Goal: Task Accomplishment & Management: Manage account settings

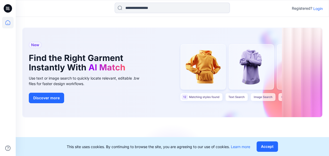
click at [317, 8] on p "Login" at bounding box center [318, 9] width 9 height 6
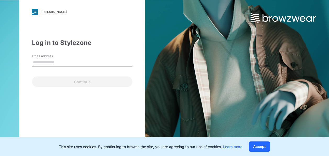
click at [77, 59] on input "Email Address" at bounding box center [82, 62] width 101 height 8
click at [88, 53] on div "Log in to Stylezone Email Address Continue" at bounding box center [82, 62] width 101 height 49
click at [38, 61] on input "Email Address" at bounding box center [82, 62] width 101 height 8
paste input "**********"
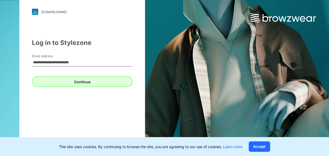
type input "**********"
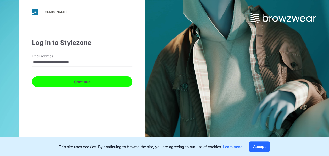
click at [87, 83] on button "Continue" at bounding box center [82, 81] width 101 height 10
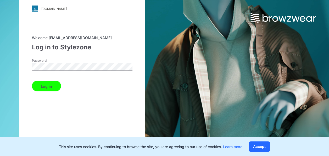
click at [48, 85] on button "Log in" at bounding box center [46, 86] width 29 height 10
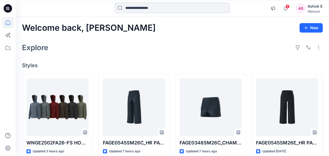
click at [144, 6] on input at bounding box center [172, 8] width 115 height 10
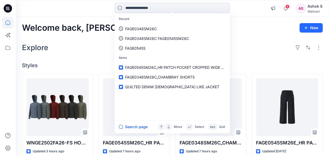
click at [285, 45] on div "Explore" at bounding box center [172, 47] width 301 height 13
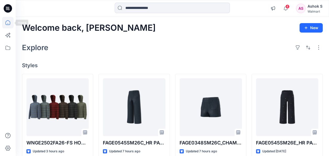
click at [11, 22] on icon at bounding box center [8, 23] width 12 height 12
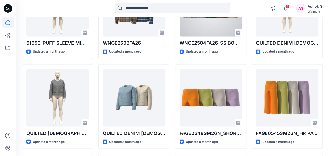
scroll to position [318, 0]
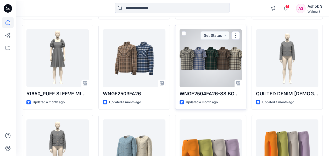
click at [216, 56] on div at bounding box center [211, 58] width 62 height 58
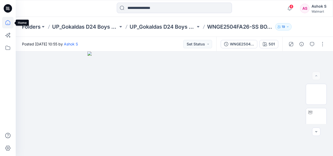
click at [8, 21] on icon at bounding box center [8, 23] width 12 height 12
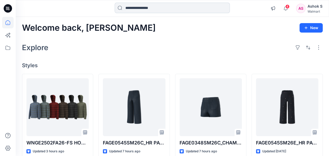
click at [135, 8] on input at bounding box center [172, 8] width 115 height 10
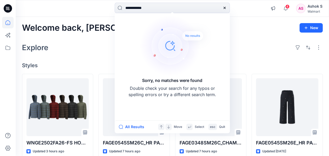
type input "**********"
click at [223, 6] on icon at bounding box center [225, 8] width 4 height 4
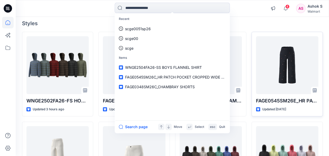
scroll to position [79, 0]
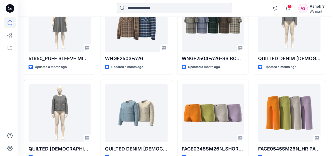
scroll to position [472, 0]
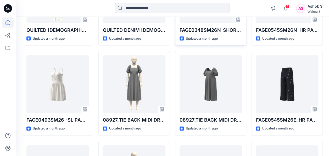
drag, startPoint x: 319, startPoint y: 0, endPoint x: 222, endPoint y: 20, distance: 99.0
click at [194, 15] on div "4 Notifications Gineesh K G has updated WNGE2502FA26-FS HOODED SHIRT with WNGE2…" at bounding box center [173, 8] width 314 height 17
click at [304, 9] on div "AS" at bounding box center [300, 8] width 9 height 9
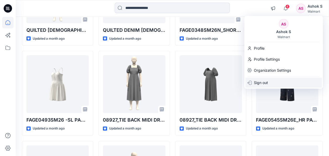
click at [263, 80] on p "Sign out" at bounding box center [261, 82] width 14 height 10
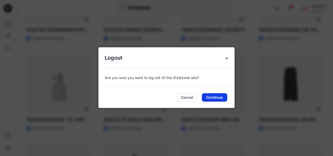
click at [209, 97] on button "Continue" at bounding box center [214, 97] width 25 height 8
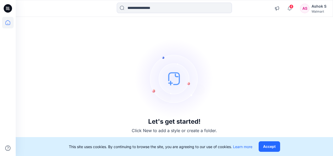
scroll to position [0, 0]
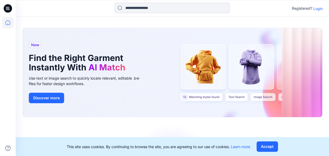
click at [318, 5] on div "Registered? Login" at bounding box center [307, 8] width 31 height 6
click at [318, 7] on p "Login" at bounding box center [318, 9] width 9 height 6
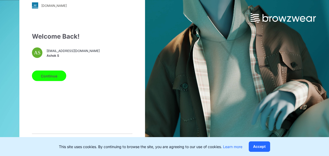
click at [52, 76] on button "Continue" at bounding box center [49, 75] width 34 height 10
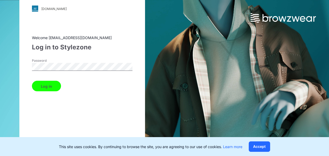
click at [56, 84] on button "Log in" at bounding box center [46, 86] width 29 height 10
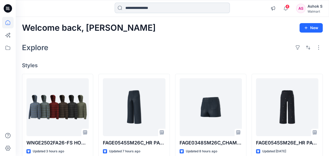
click at [161, 8] on input at bounding box center [172, 8] width 115 height 10
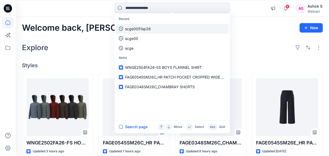
click at [138, 28] on p "scge0051sp26" at bounding box center [138, 29] width 26 height 6
